Goal: Transaction & Acquisition: Purchase product/service

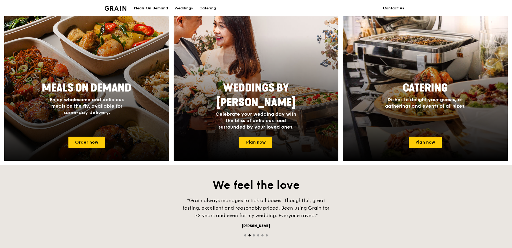
scroll to position [215, 0]
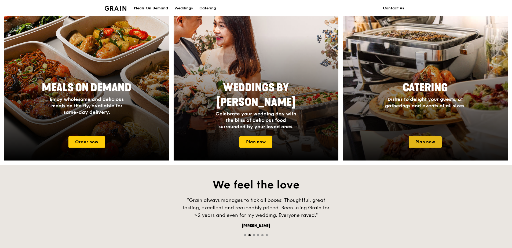
click at [419, 147] on link "Plan now" at bounding box center [425, 141] width 33 height 11
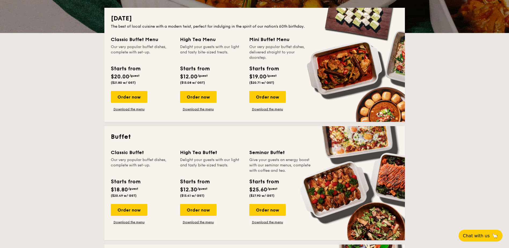
scroll to position [134, 0]
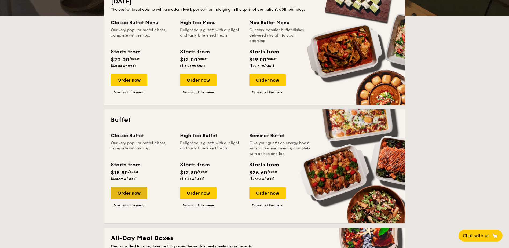
click at [128, 193] on div "Order now" at bounding box center [129, 193] width 37 height 12
